Goal: Find specific page/section: Find specific page/section

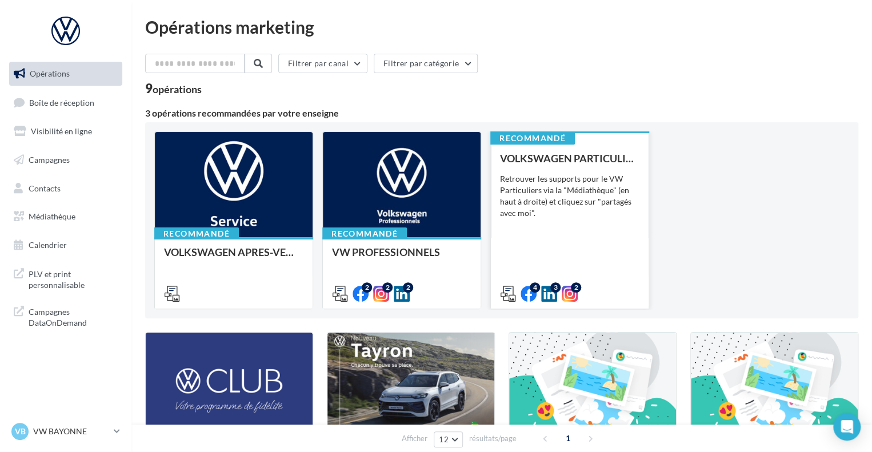
click at [579, 187] on div "Retrouver les supports pour le VW Particuliers via la "Médiathèque" (en haut à …" at bounding box center [569, 196] width 139 height 46
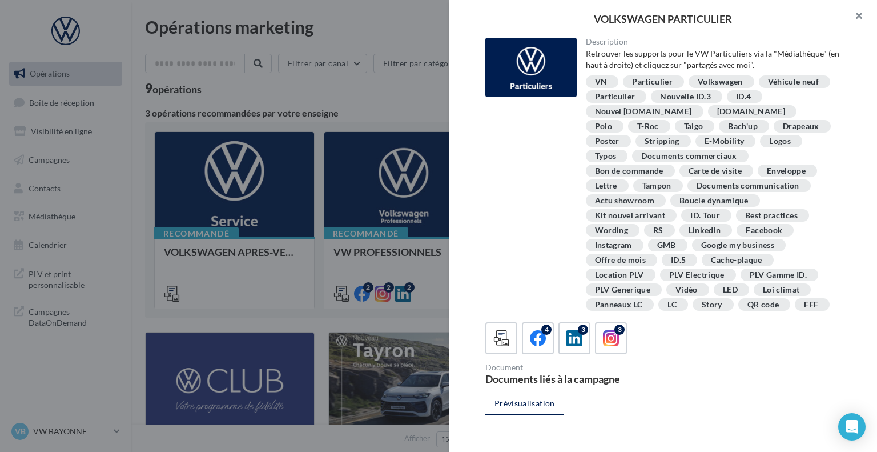
click at [858, 18] on button "button" at bounding box center [855, 17] width 46 height 34
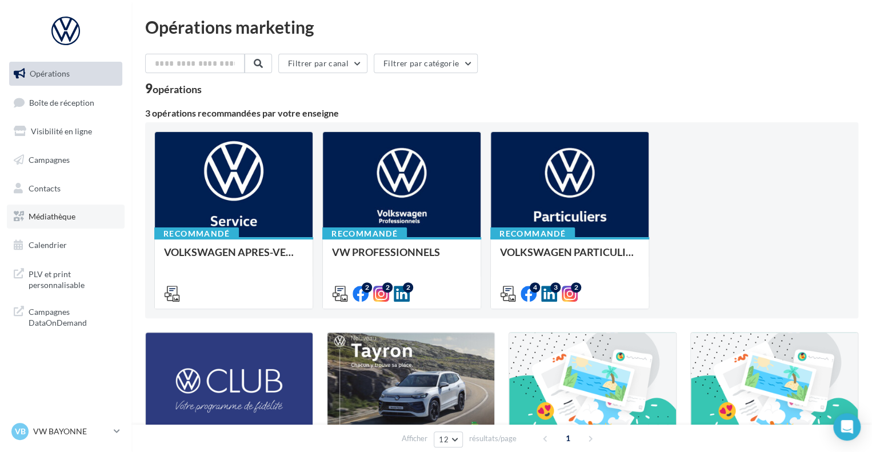
click at [66, 216] on span "Médiathèque" at bounding box center [52, 216] width 47 height 10
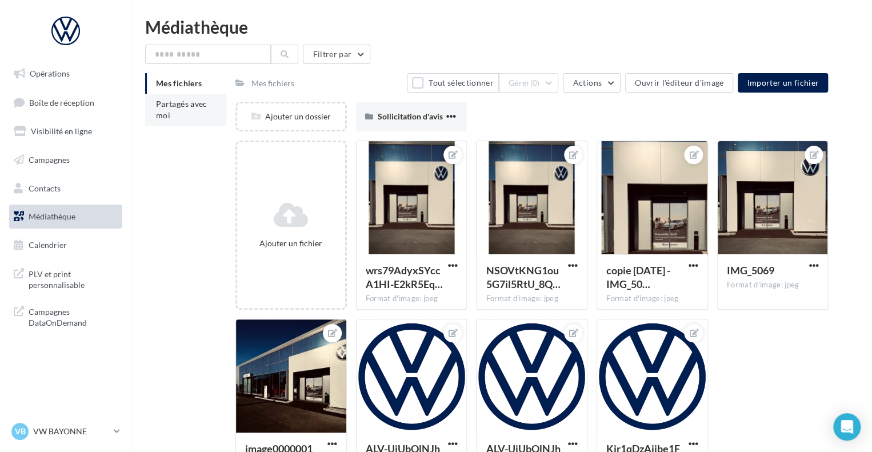
click at [178, 105] on span "Partagés avec moi" at bounding box center [181, 109] width 51 height 21
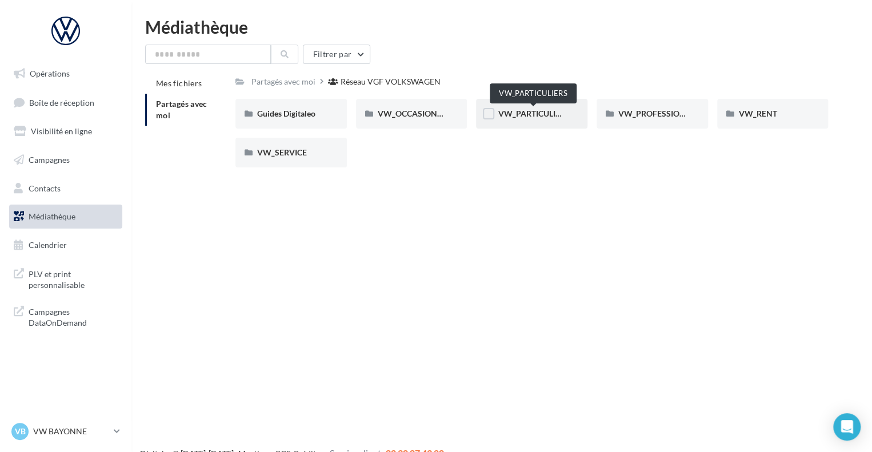
click at [505, 118] on span "VW_PARTICULIERS" at bounding box center [532, 114] width 71 height 10
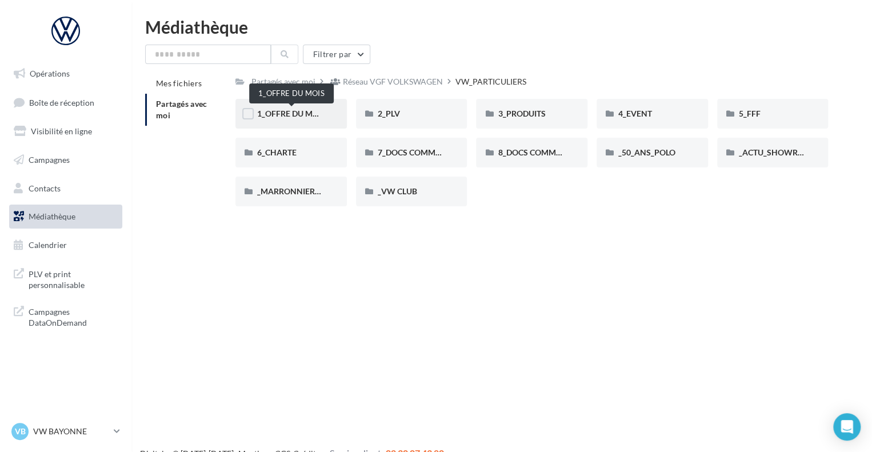
click at [313, 111] on span "1_OFFRE DU MOIS" at bounding box center [291, 114] width 69 height 10
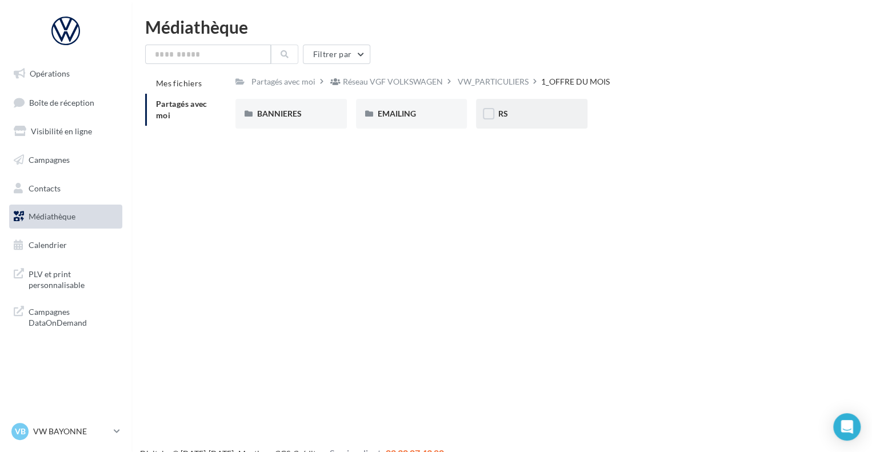
click at [497, 117] on span "RS" at bounding box center [502, 114] width 10 height 10
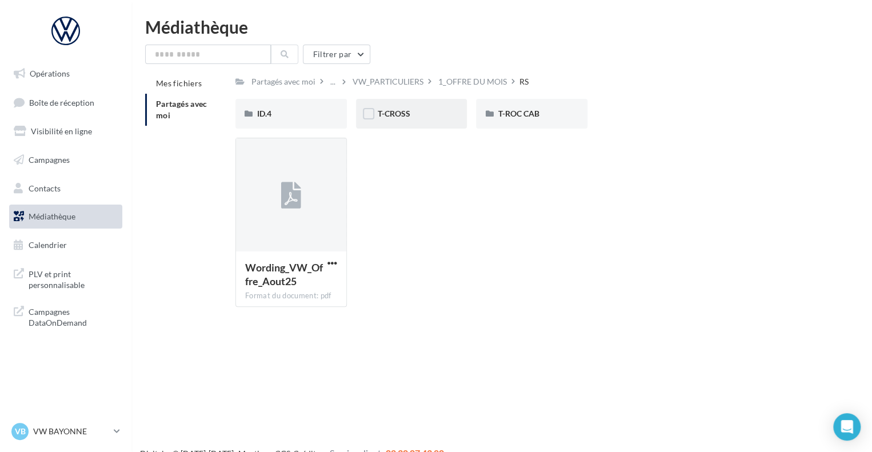
click at [410, 112] on div "T-CROSS" at bounding box center [412, 113] width 68 height 11
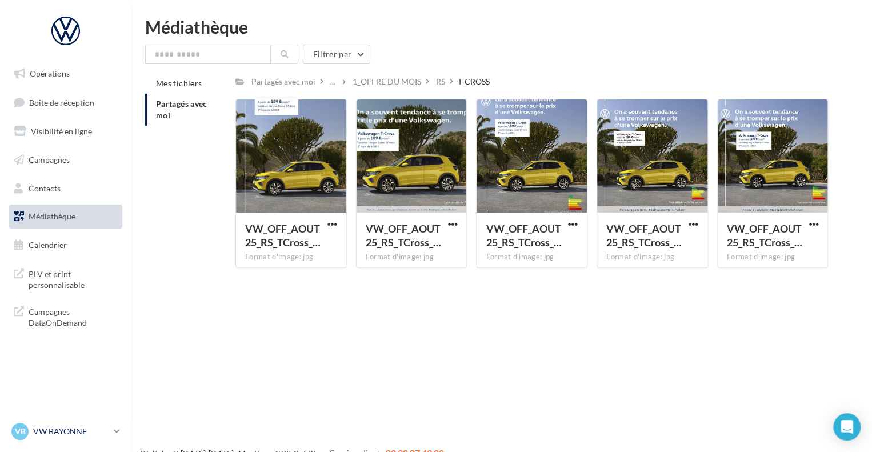
drag, startPoint x: 77, startPoint y: 418, endPoint x: 77, endPoint y: 428, distance: 10.9
click at [77, 423] on nav "Opérations Boîte de réception Visibilité en ligne Campagnes Contacts Médiathèqu…" at bounding box center [65, 226] width 131 height 452
click at [77, 428] on p "VW BAYONNE" at bounding box center [71, 431] width 76 height 11
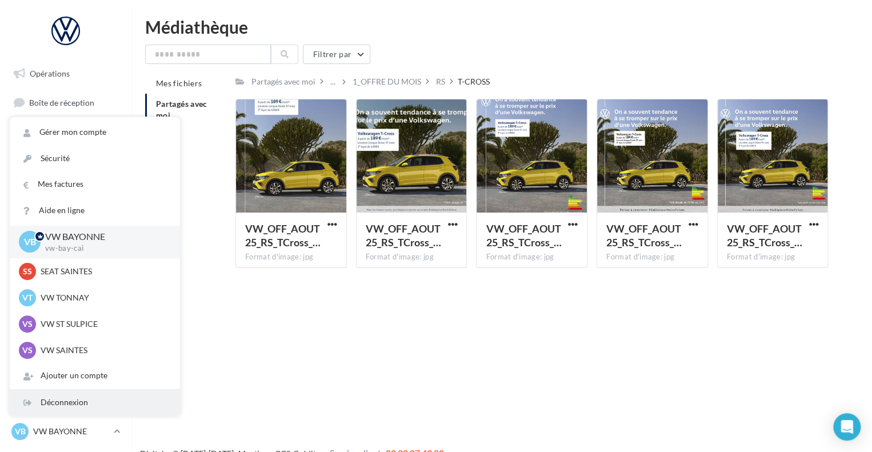
click at [73, 403] on div "Déconnexion" at bounding box center [95, 403] width 170 height 26
